Goal: Check status

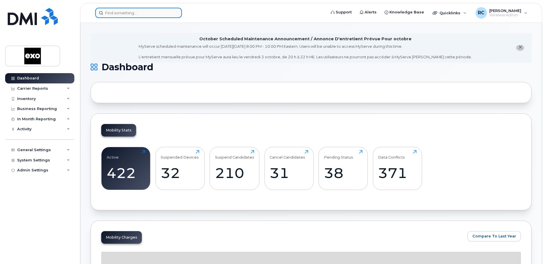
click at [117, 14] on input at bounding box center [138, 13] width 87 height 10
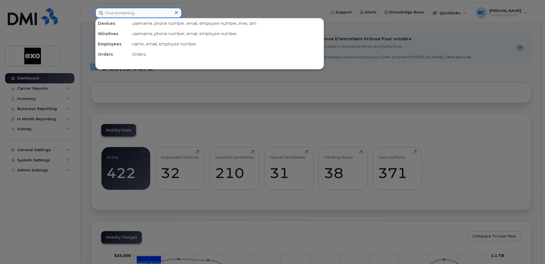
paste input "438-357-7231"
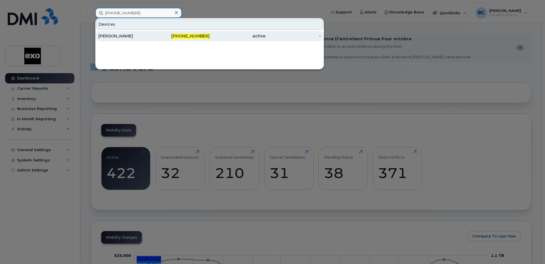
type input "438-357-7231"
click at [126, 37] on div "[PERSON_NAME]" at bounding box center [126, 36] width 56 height 6
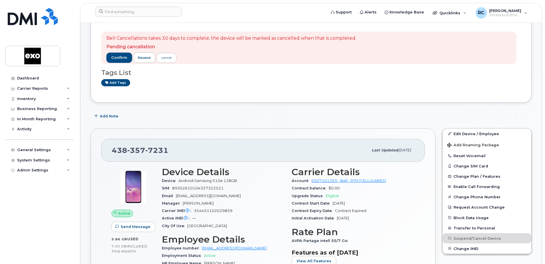
scroll to position [29, 0]
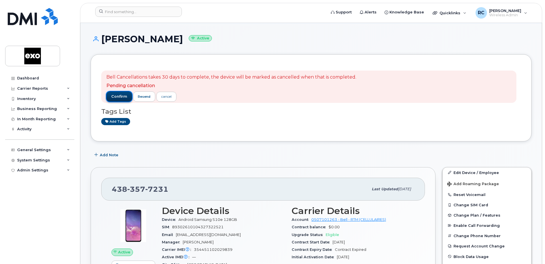
click at [118, 94] on span "confirm" at bounding box center [119, 96] width 16 height 5
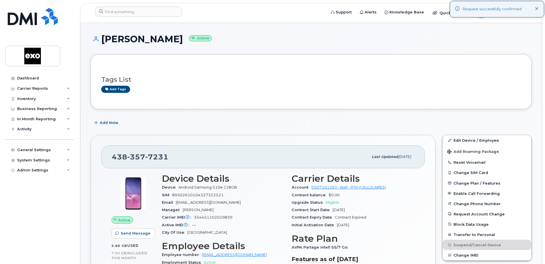
click at [538, 12] on div "Request successfully confirmed" at bounding box center [497, 9] width 94 height 17
